Goal: Task Accomplishment & Management: Complete application form

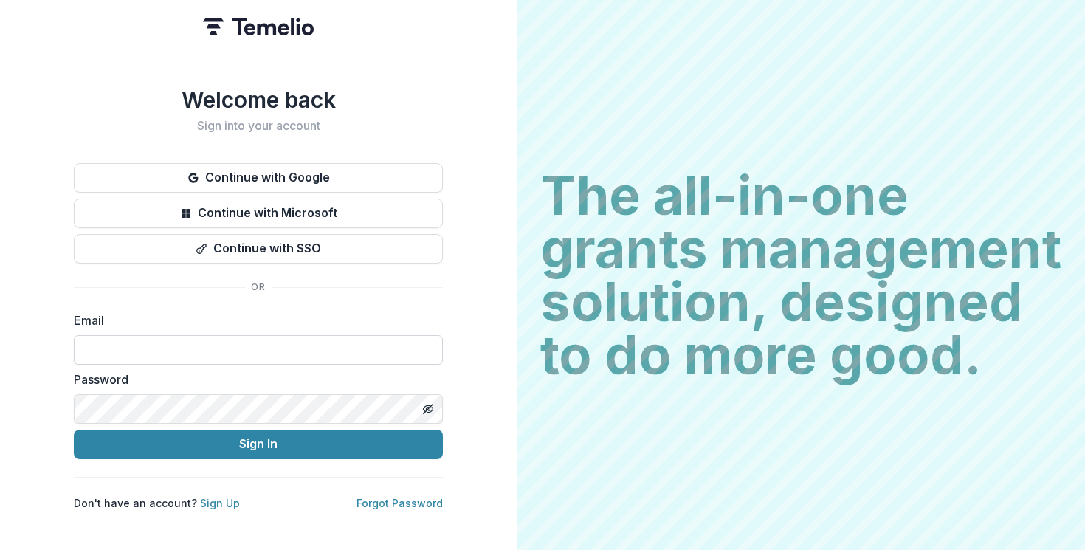
click at [326, 345] on input at bounding box center [258, 350] width 369 height 30
type input "**********"
click at [74, 430] on button "Sign In" at bounding box center [258, 445] width 369 height 30
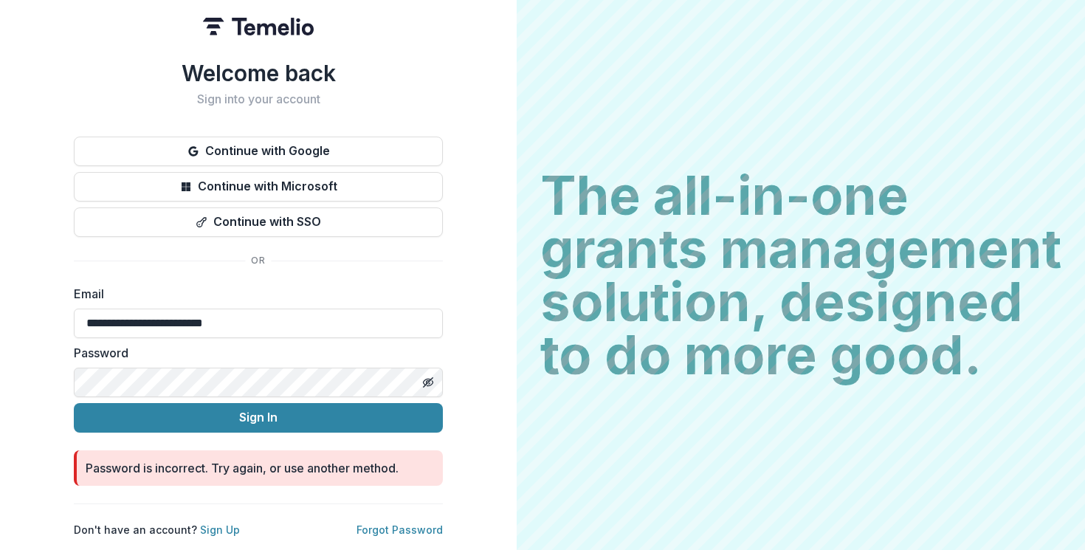
click at [471, 277] on div "**********" at bounding box center [258, 275] width 517 height 550
click at [382, 523] on link "Forgot Password" at bounding box center [400, 529] width 86 height 13
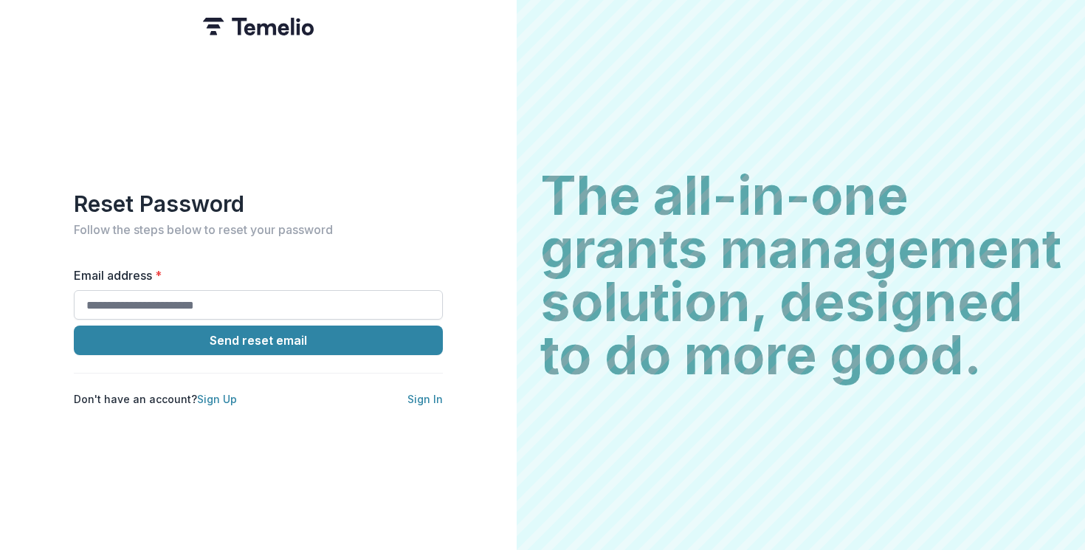
click at [311, 301] on input "Email address *" at bounding box center [258, 305] width 369 height 30
type input "**********"
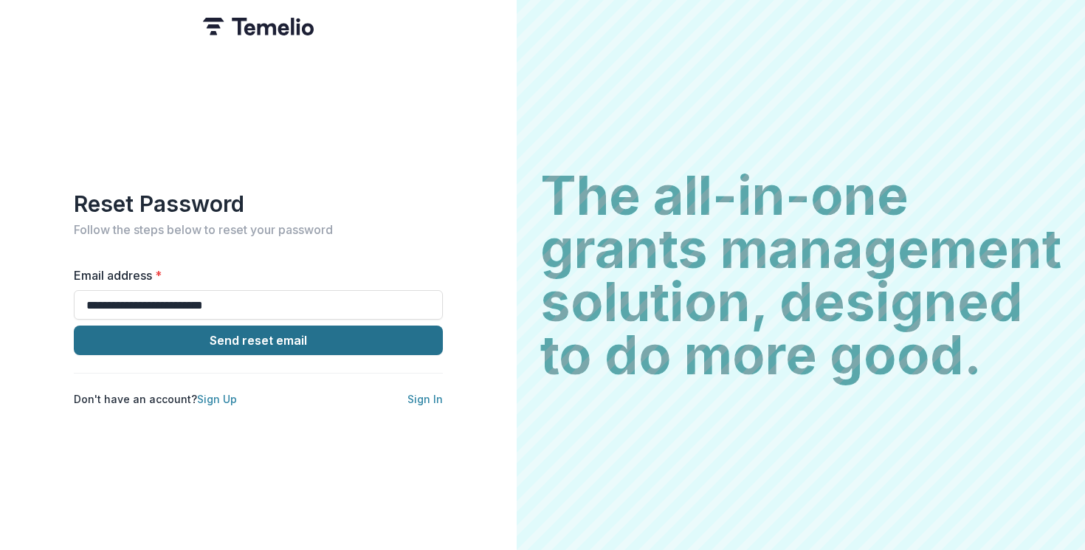
click at [269, 336] on button "Send reset email" at bounding box center [258, 341] width 369 height 30
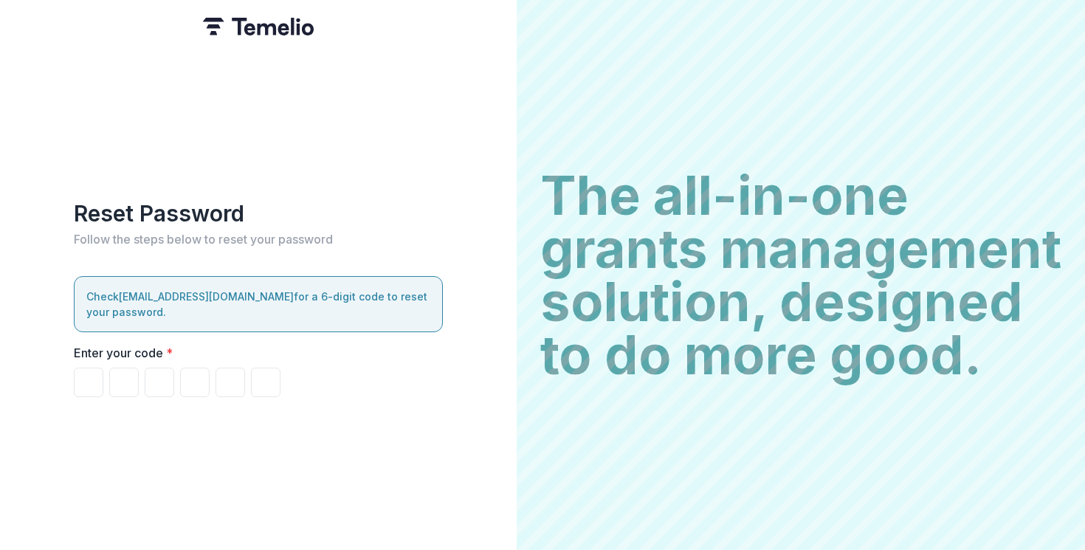
type input "*"
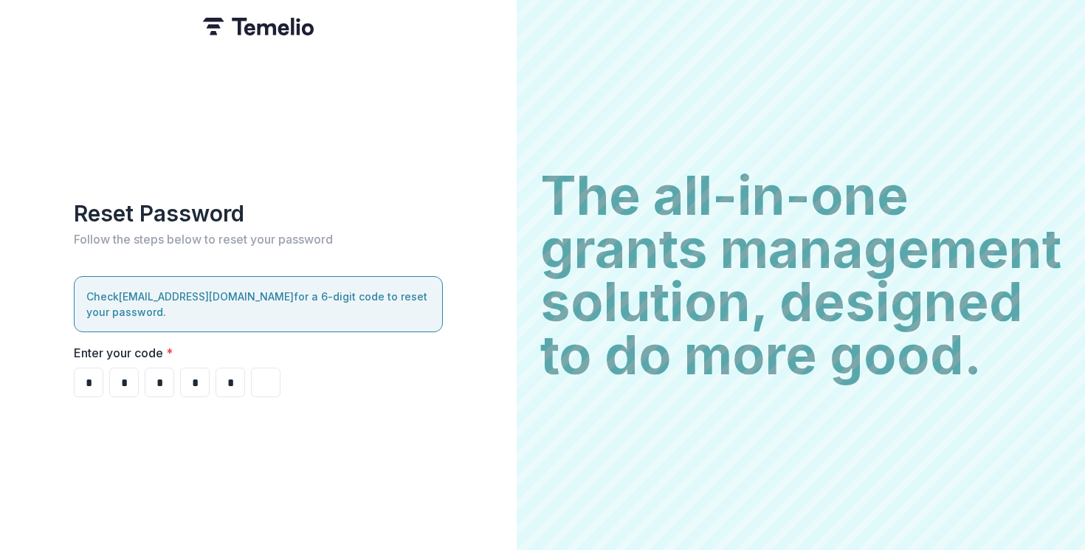
type input "*"
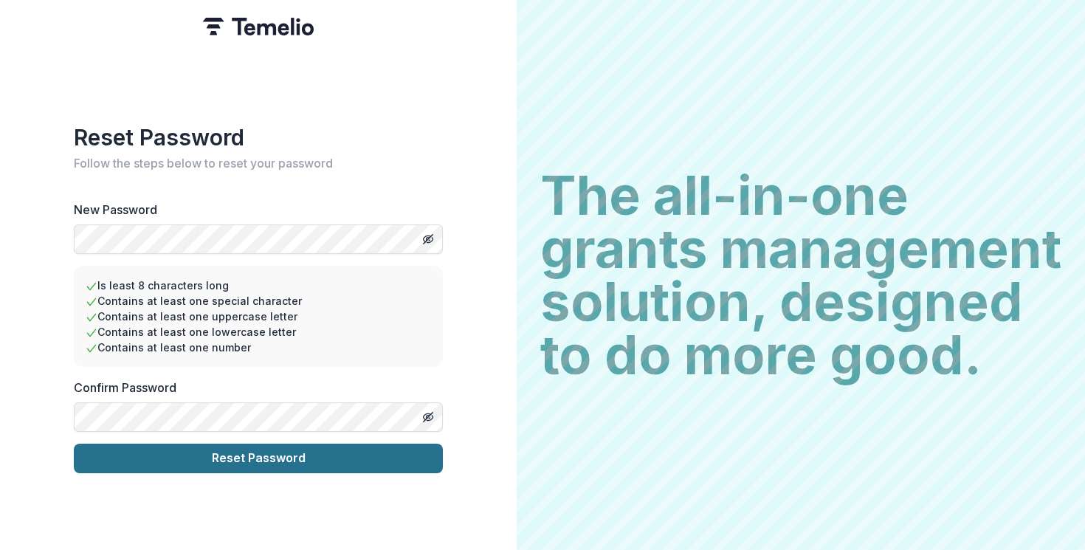
click at [146, 456] on button "Reset Password" at bounding box center [258, 459] width 369 height 30
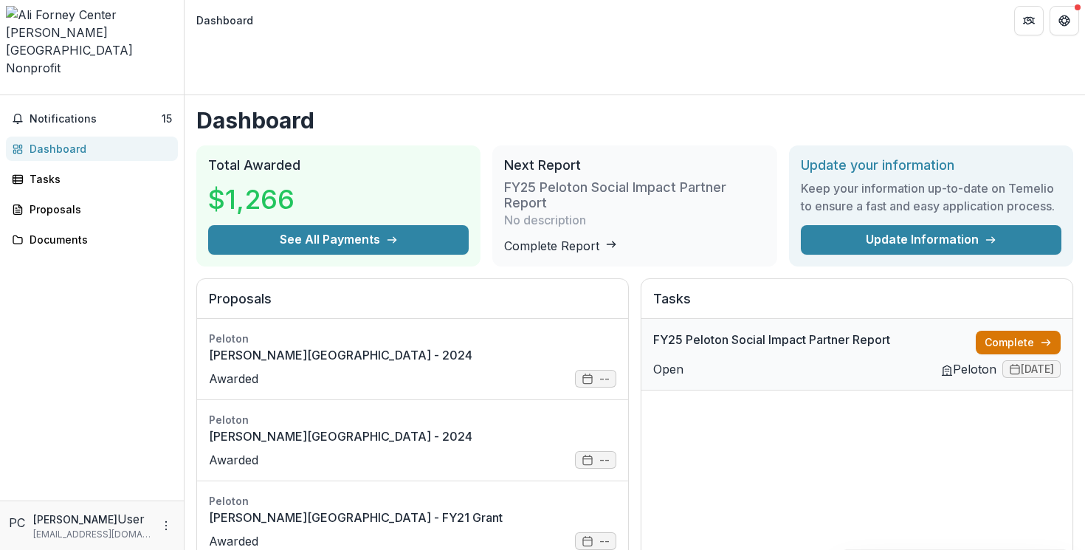
click at [1033, 331] on link "Complete" at bounding box center [1018, 343] width 85 height 24
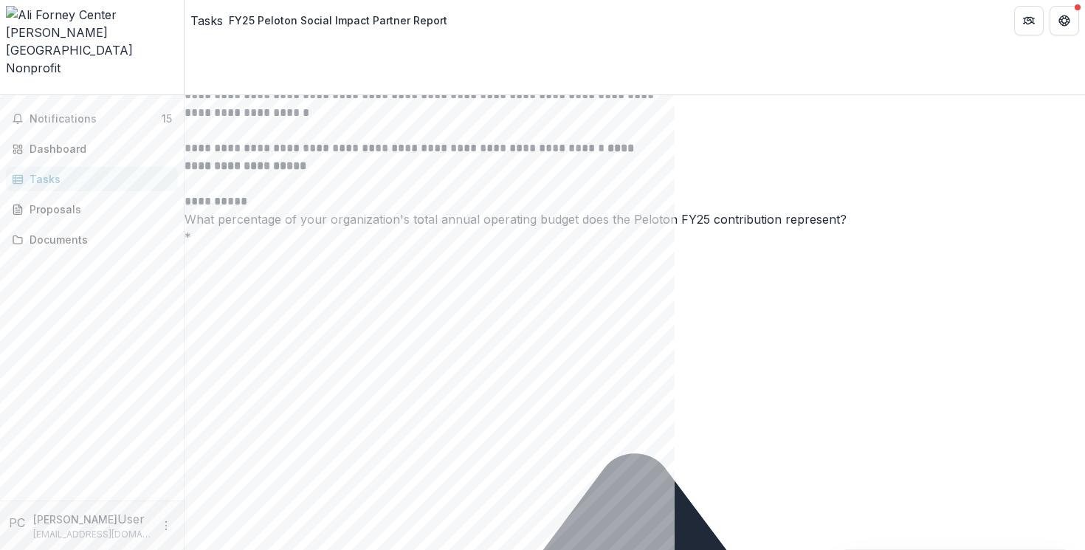
scroll to position [209, 0]
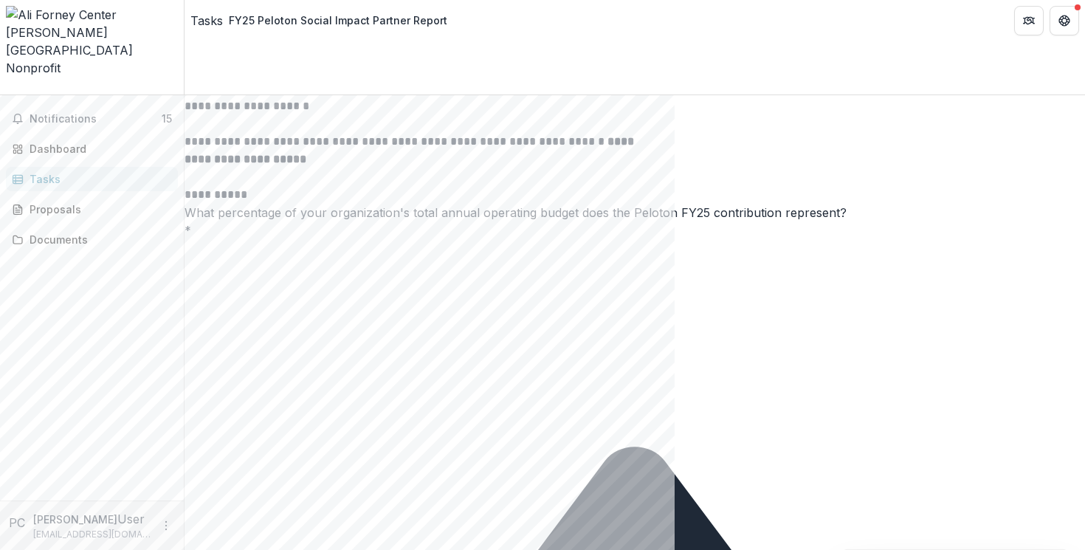
type input "**"
click at [303, 258] on input "**" at bounding box center [244, 250] width 118 height 18
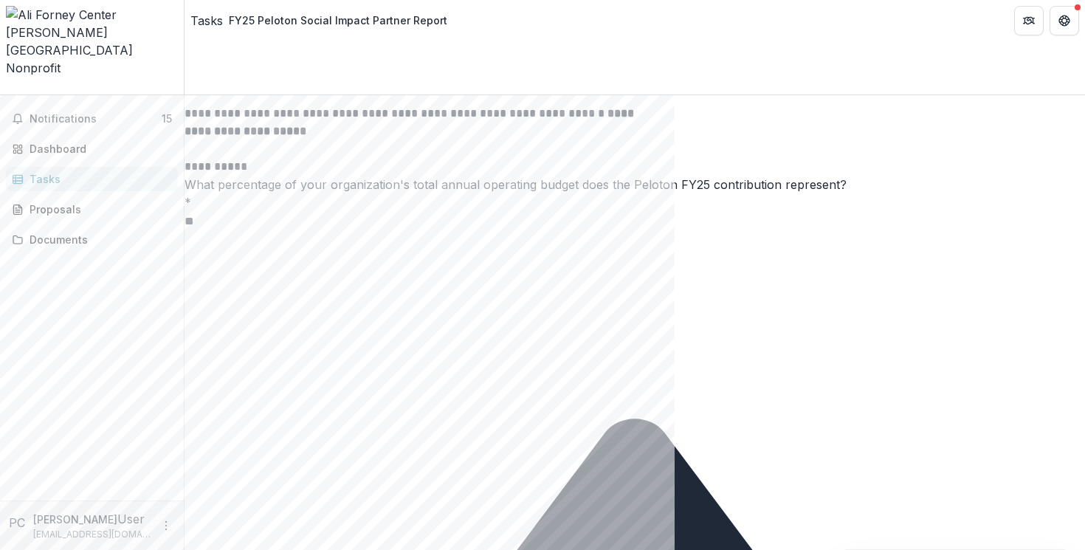
scroll to position [238, 0]
type input "*"
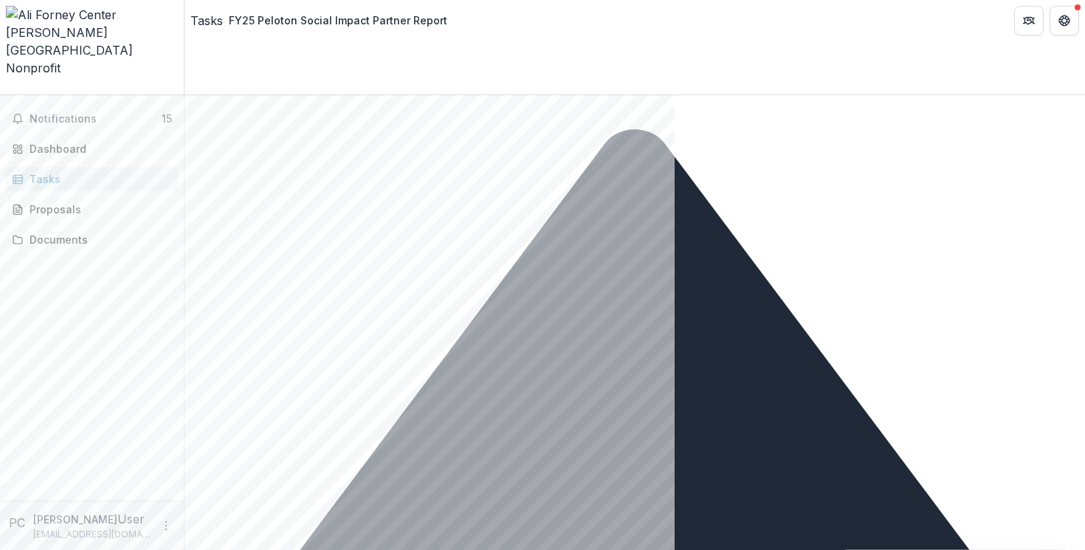
scroll to position [656, 0]
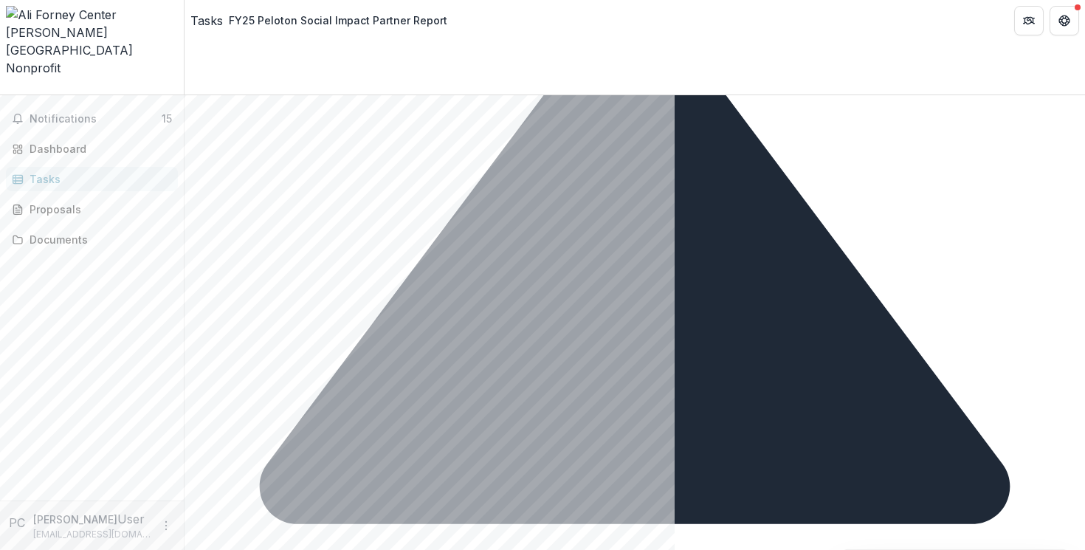
type input "****"
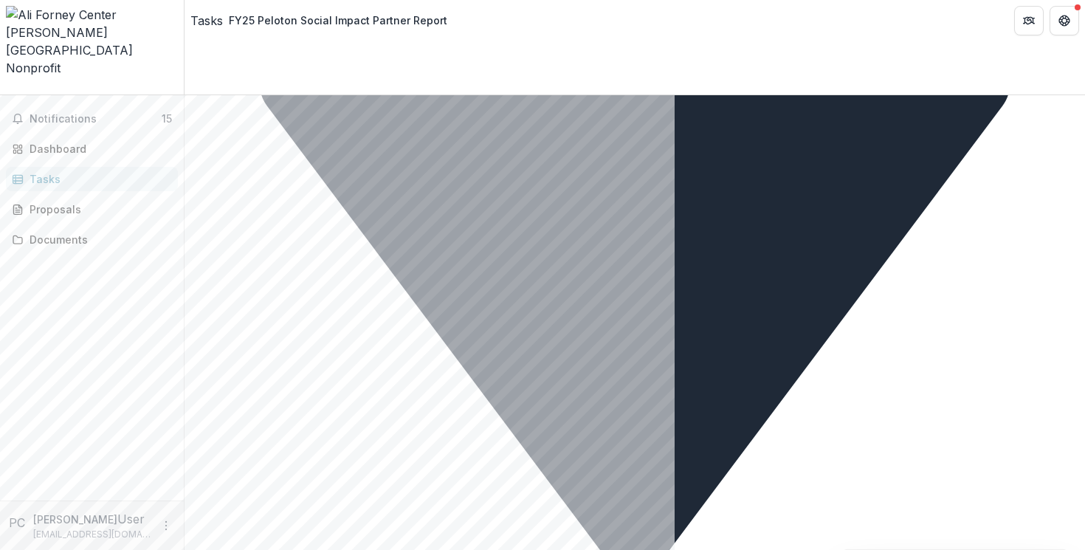
scroll to position [1698, 0]
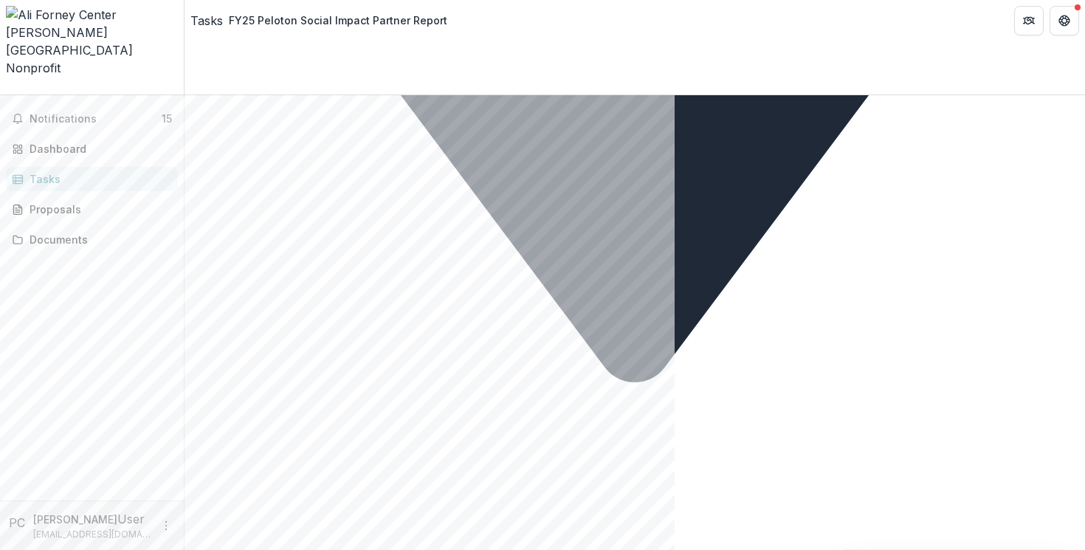
drag, startPoint x: 506, startPoint y: 344, endPoint x: 529, endPoint y: 342, distance: 23.7
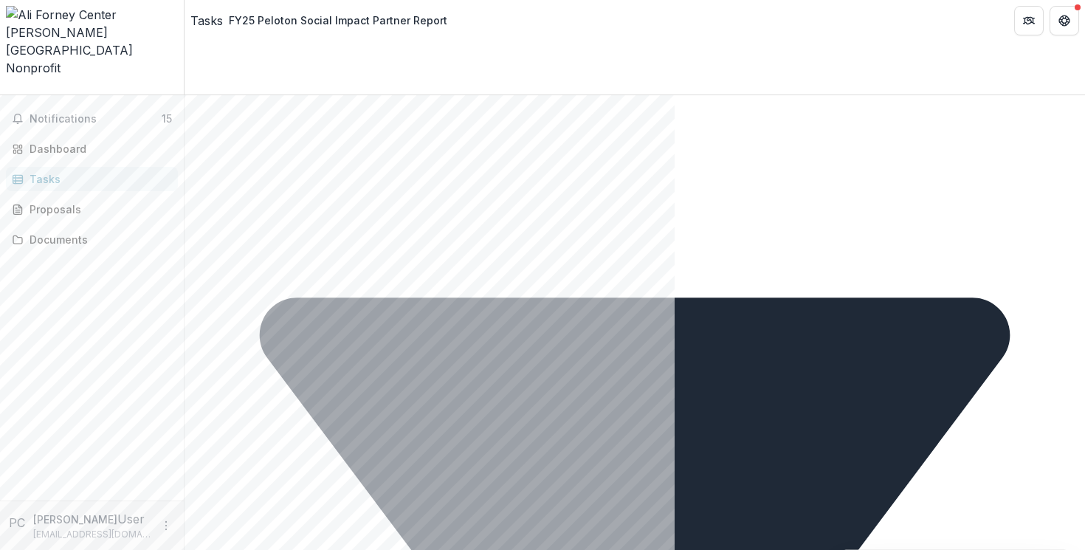
scroll to position [1174, 0]
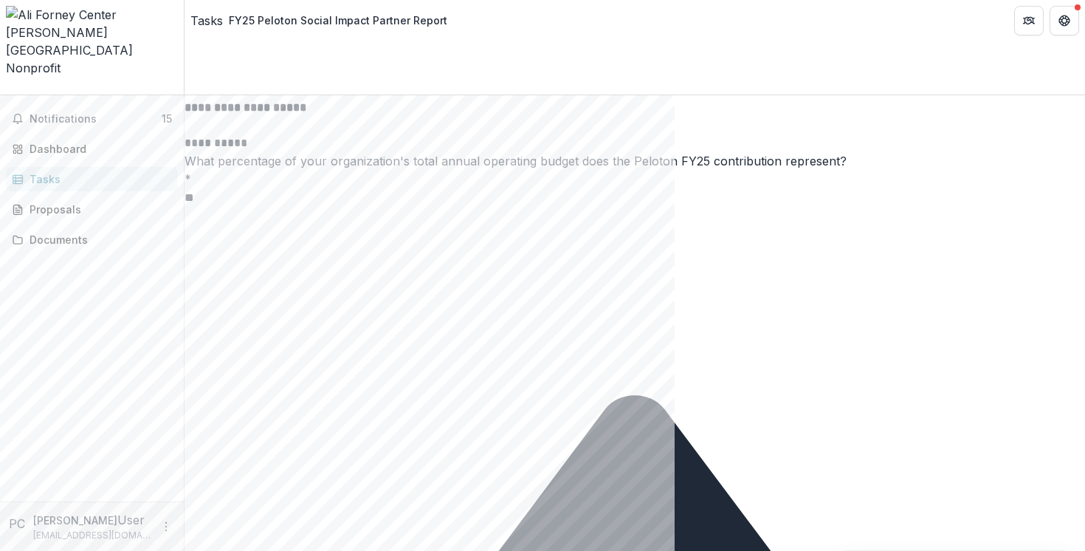
scroll to position [152, 0]
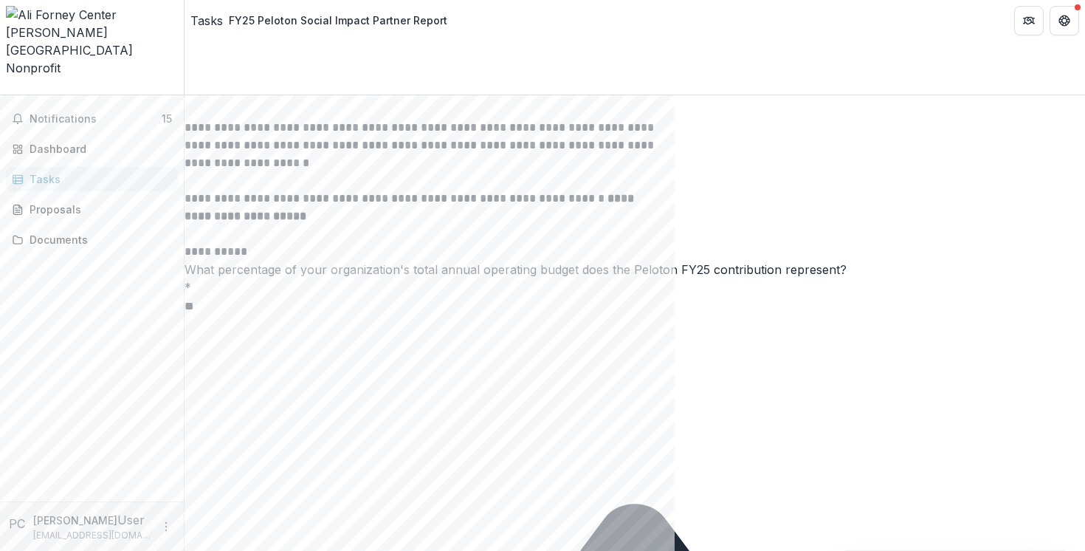
click at [303, 315] on input "**" at bounding box center [244, 306] width 118 height 18
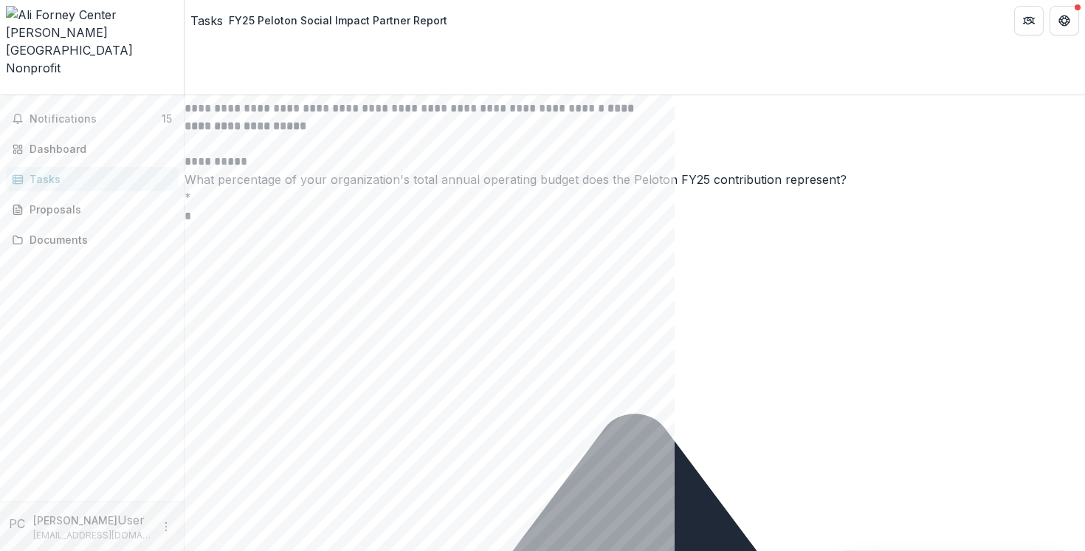
scroll to position [417, 0]
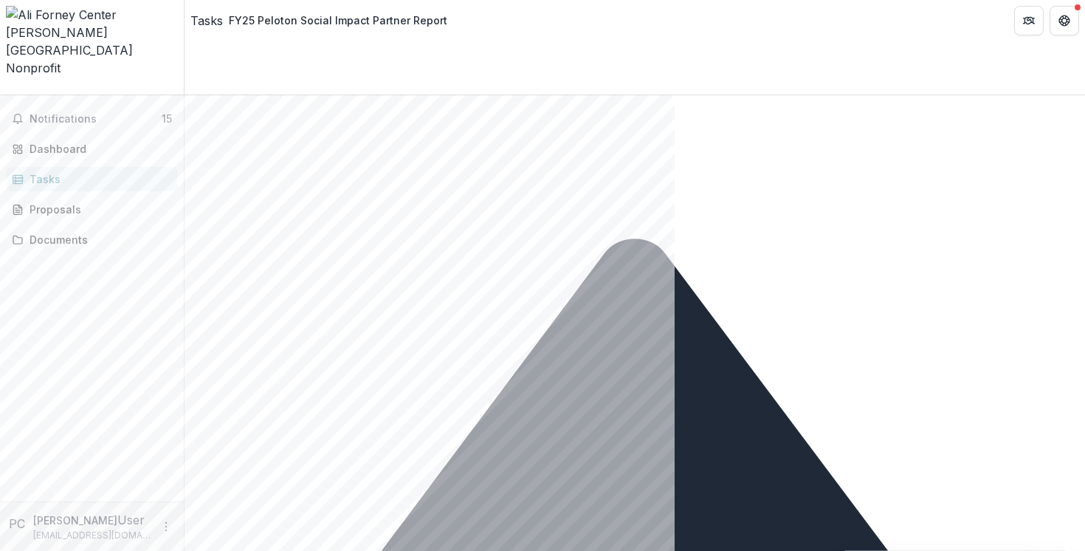
click at [303, 50] on input "*" at bounding box center [244, 41] width 118 height 18
type input "*"
drag, startPoint x: 473, startPoint y: 296, endPoint x: 494, endPoint y: 296, distance: 20.7
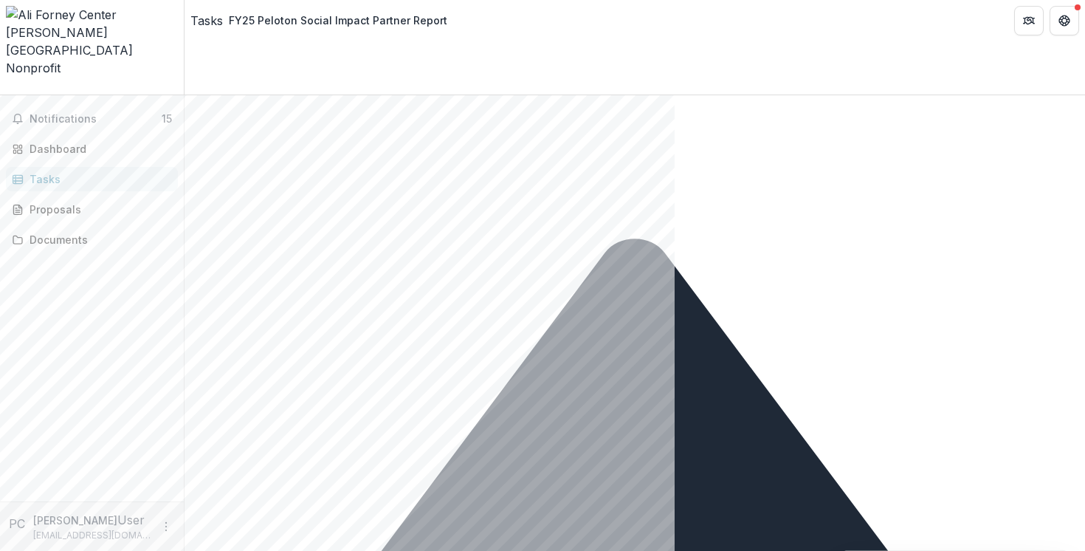
drag, startPoint x: 292, startPoint y: 457, endPoint x: 393, endPoint y: 463, distance: 101.3
drag, startPoint x: 295, startPoint y: 457, endPoint x: 326, endPoint y: 453, distance: 31.2
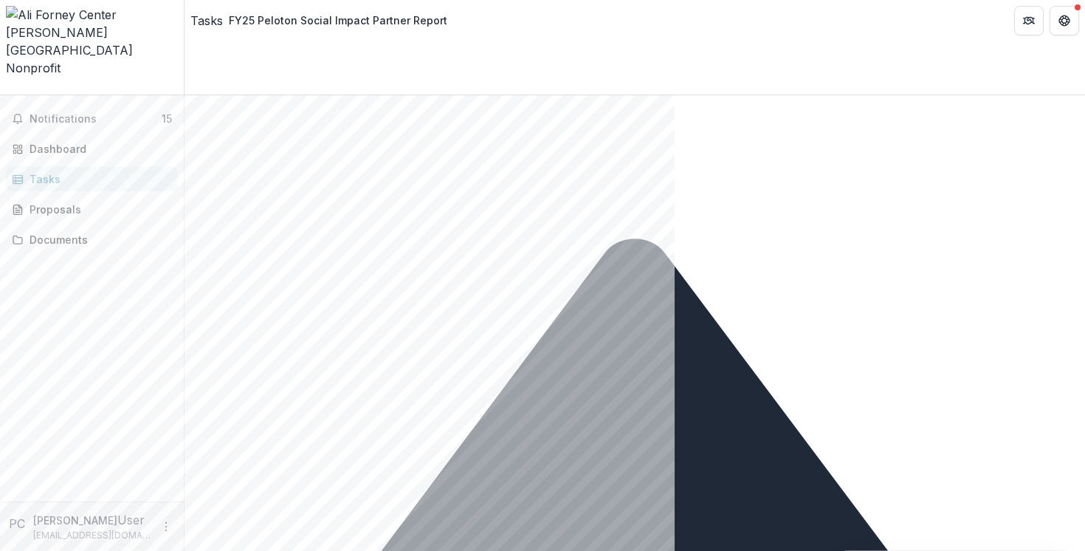
drag, startPoint x: 319, startPoint y: 459, endPoint x: 368, endPoint y: 458, distance: 49.5
drag, startPoint x: 292, startPoint y: 458, endPoint x: 367, endPoint y: 460, distance: 74.6
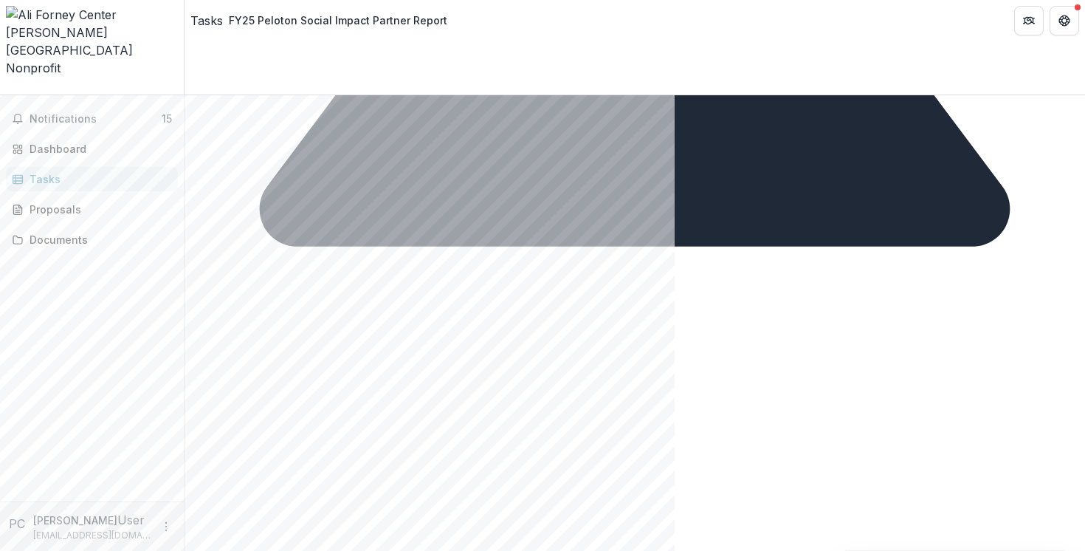
scroll to position [901, 0]
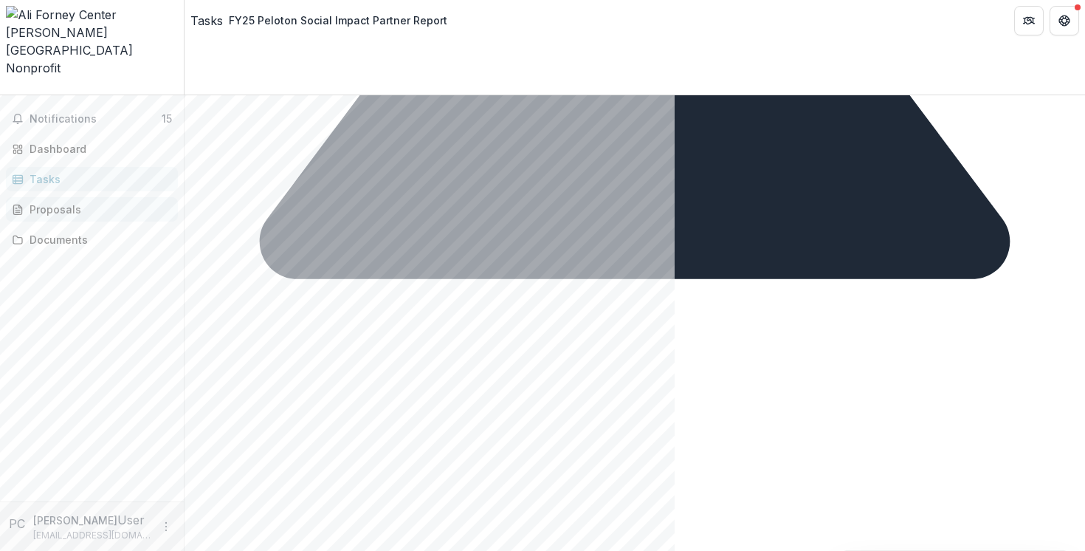
click at [80, 202] on div "Proposals" at bounding box center [98, 210] width 137 height 16
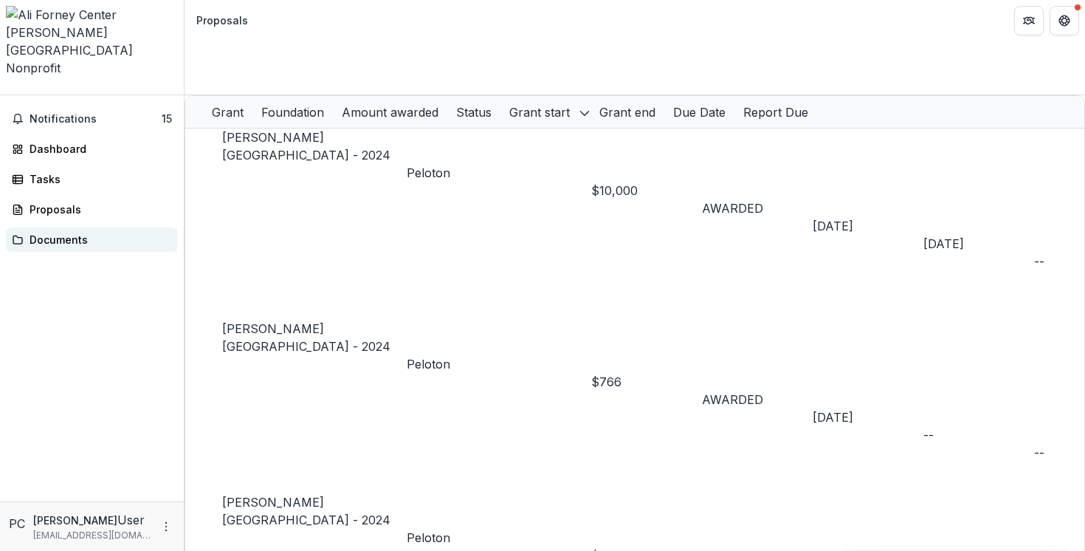
click at [52, 232] on div "Documents" at bounding box center [98, 240] width 137 height 16
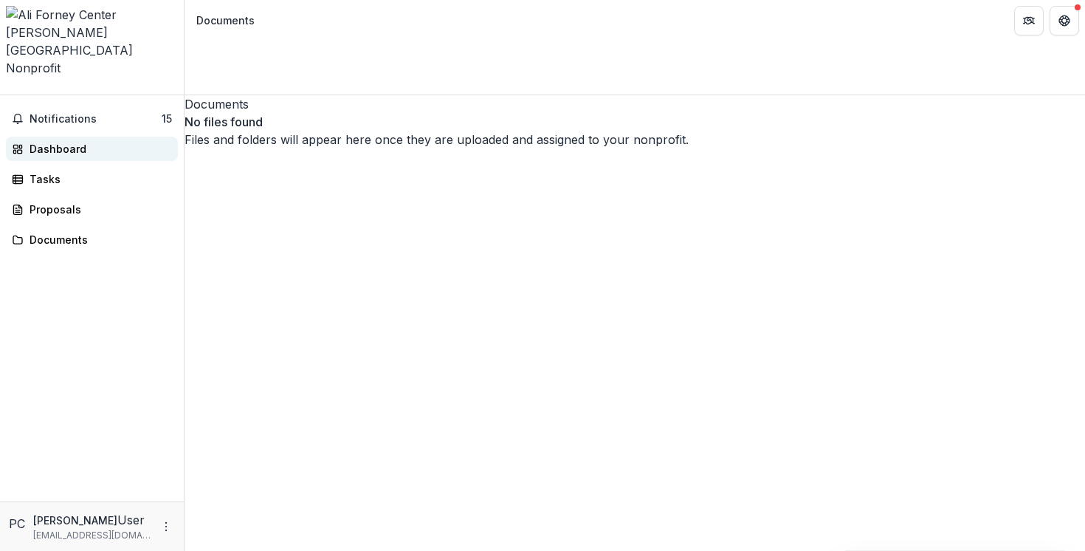
click at [38, 141] on div "Dashboard" at bounding box center [98, 149] width 137 height 16
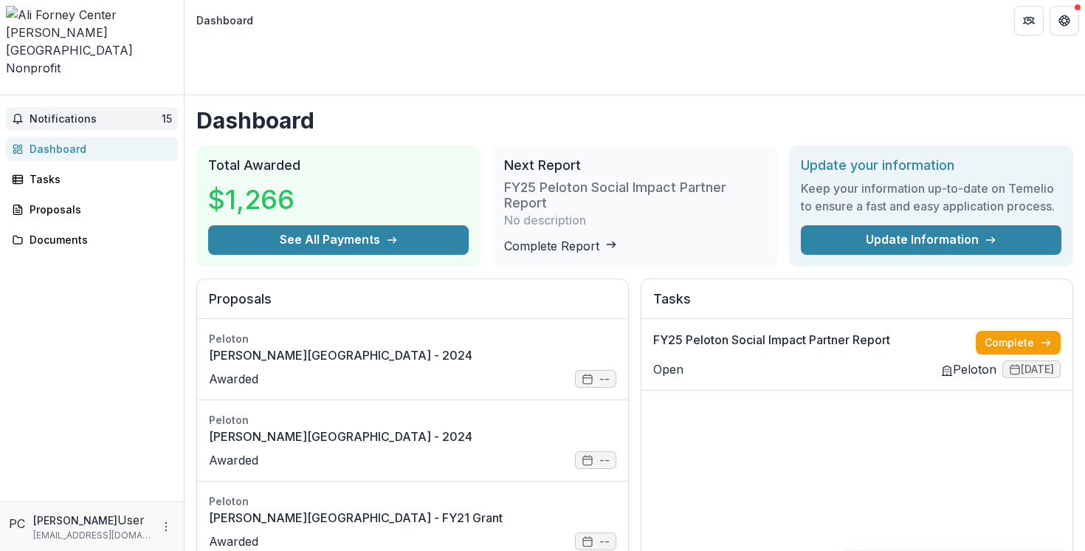
click at [49, 113] on span "Notifications" at bounding box center [96, 119] width 132 height 13
click at [55, 171] on div "Tasks" at bounding box center [98, 179] width 137 height 16
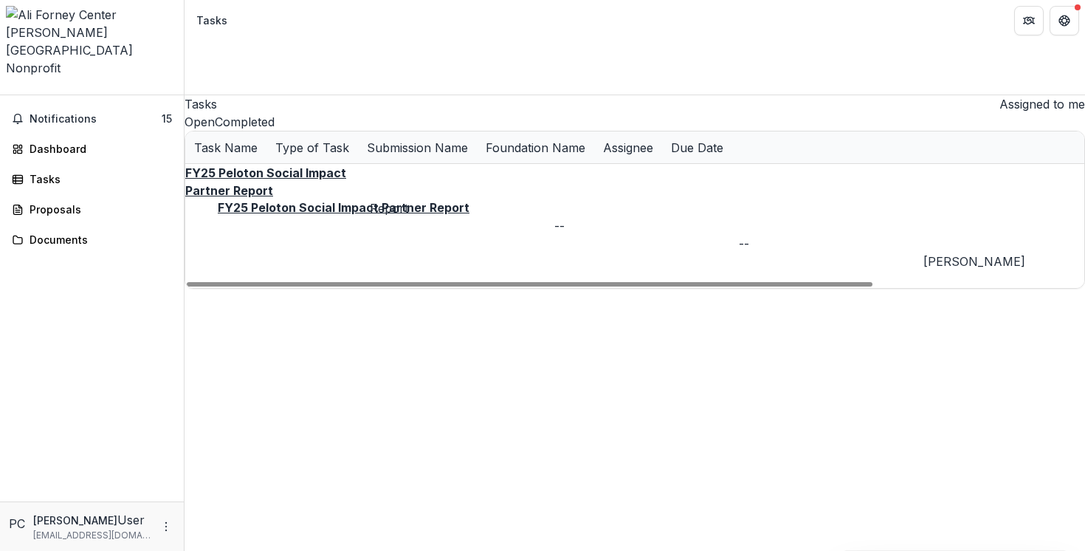
click at [281, 176] on u "FY25 Peloton Social Impact Partner Report" at bounding box center [265, 181] width 161 height 32
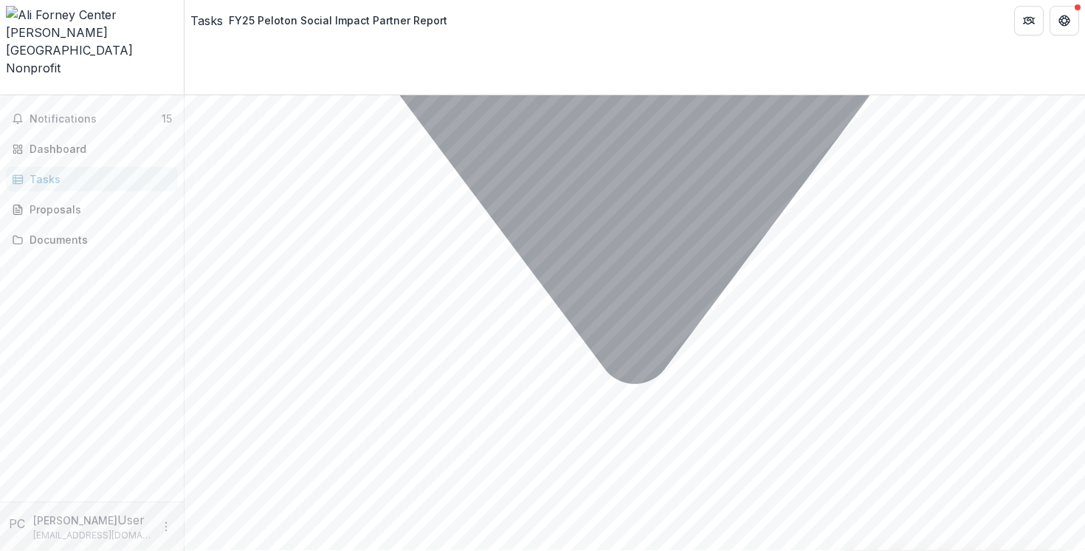
scroll to position [1698, 0]
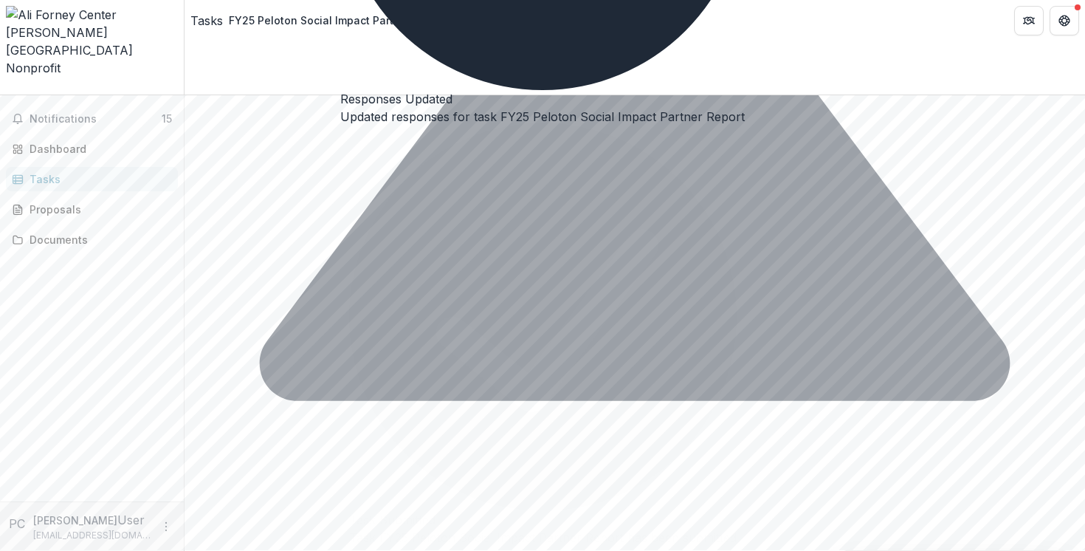
scroll to position [0, 0]
